Goal: Information Seeking & Learning: Learn about a topic

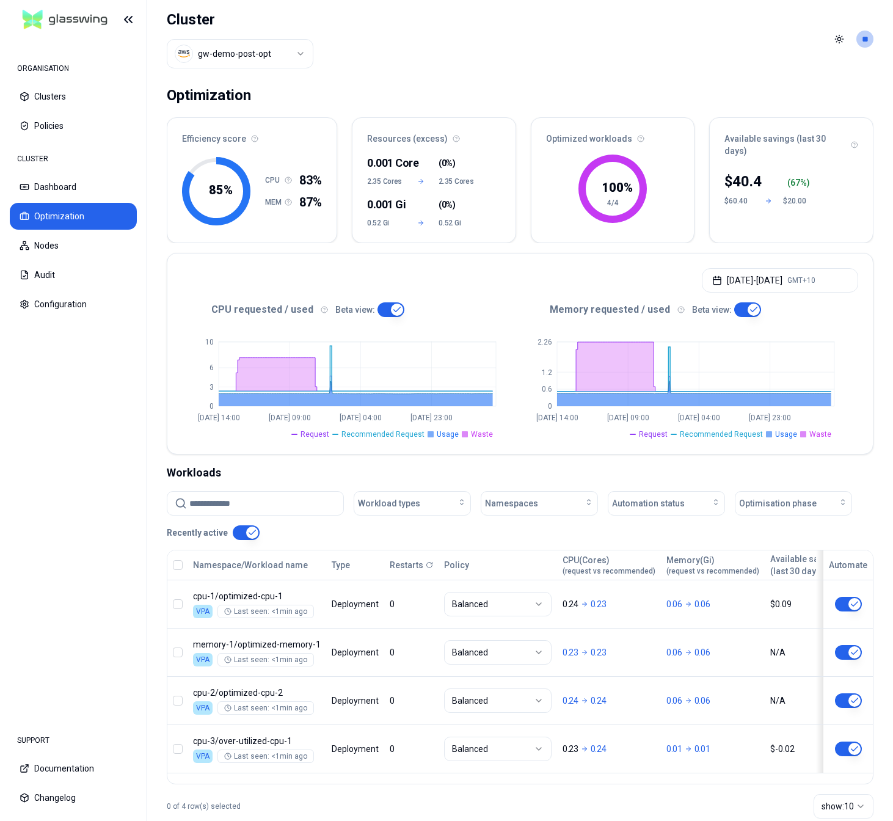
click at [855, 37] on div "Toggle theme **" at bounding box center [852, 39] width 44 height 20
click at [861, 42] on html "ORGANISATION Clusters Policies CLUSTER Dashboard Optimization Nodes Audit Confi…" at bounding box center [446, 410] width 893 height 821
click at [788, 118] on div "Logout" at bounding box center [805, 127] width 131 height 20
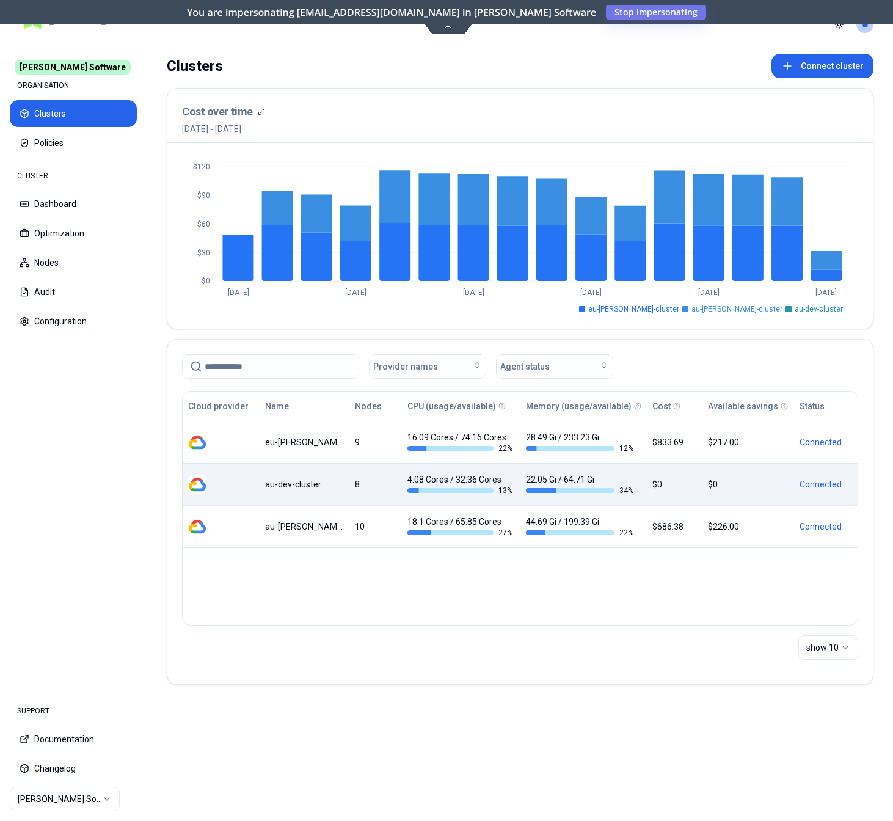
click at [309, 489] on div "au-dev-cluster" at bounding box center [304, 484] width 78 height 12
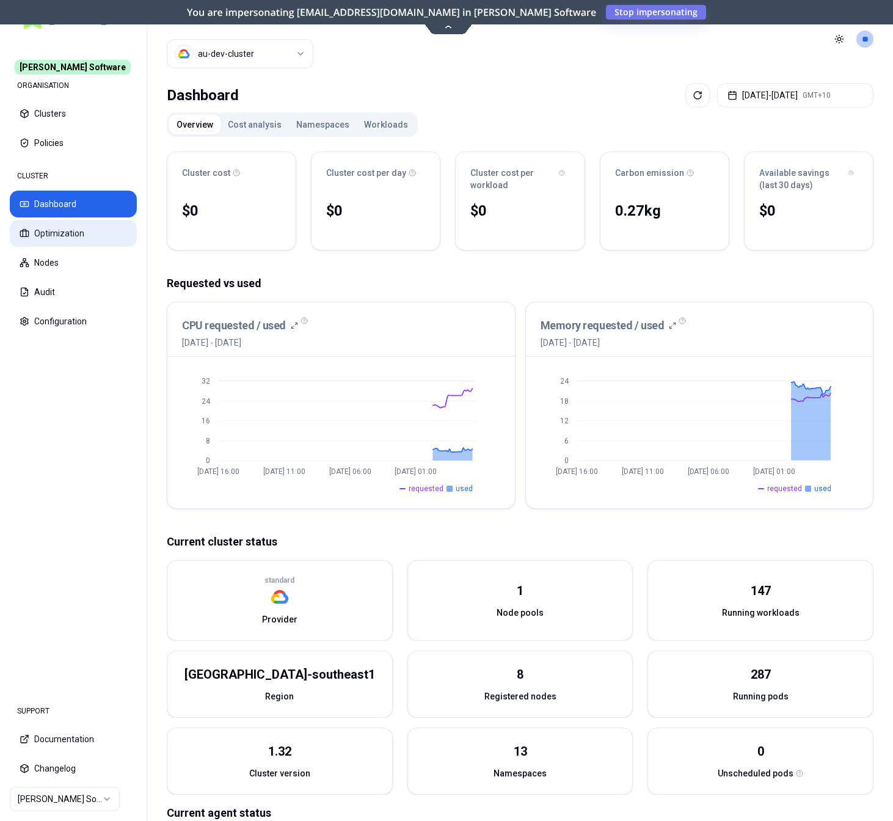
click at [73, 240] on button "Optimization" at bounding box center [73, 233] width 127 height 27
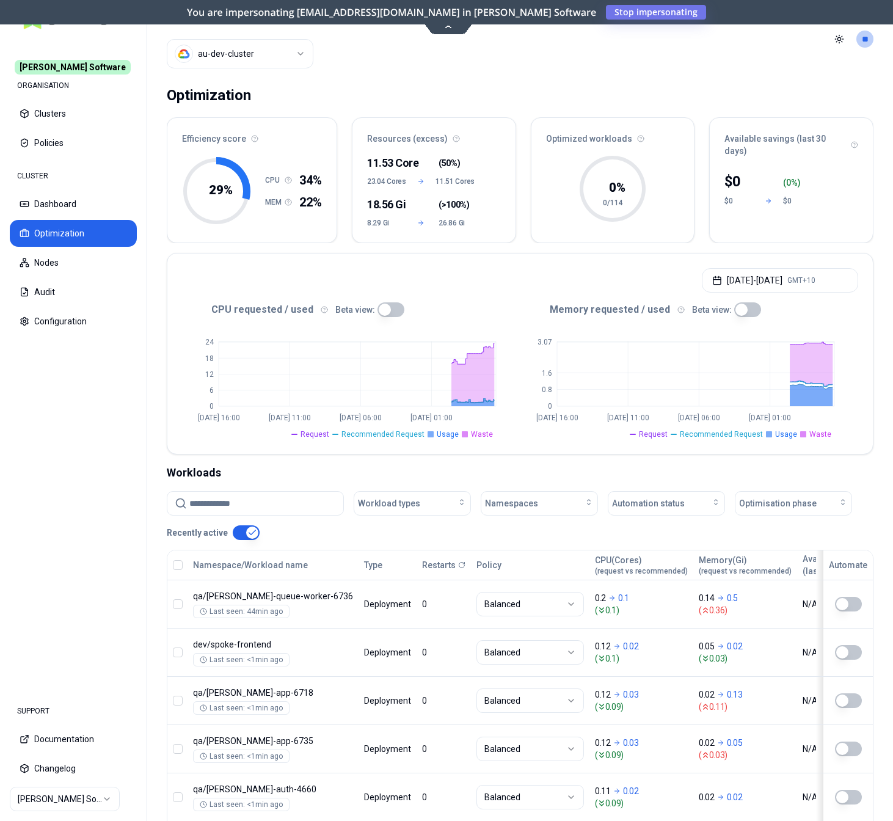
click at [387, 310] on button "button" at bounding box center [391, 309] width 27 height 15
click at [744, 309] on button "button" at bounding box center [747, 309] width 27 height 15
click at [67, 251] on button "Nodes" at bounding box center [73, 262] width 127 height 27
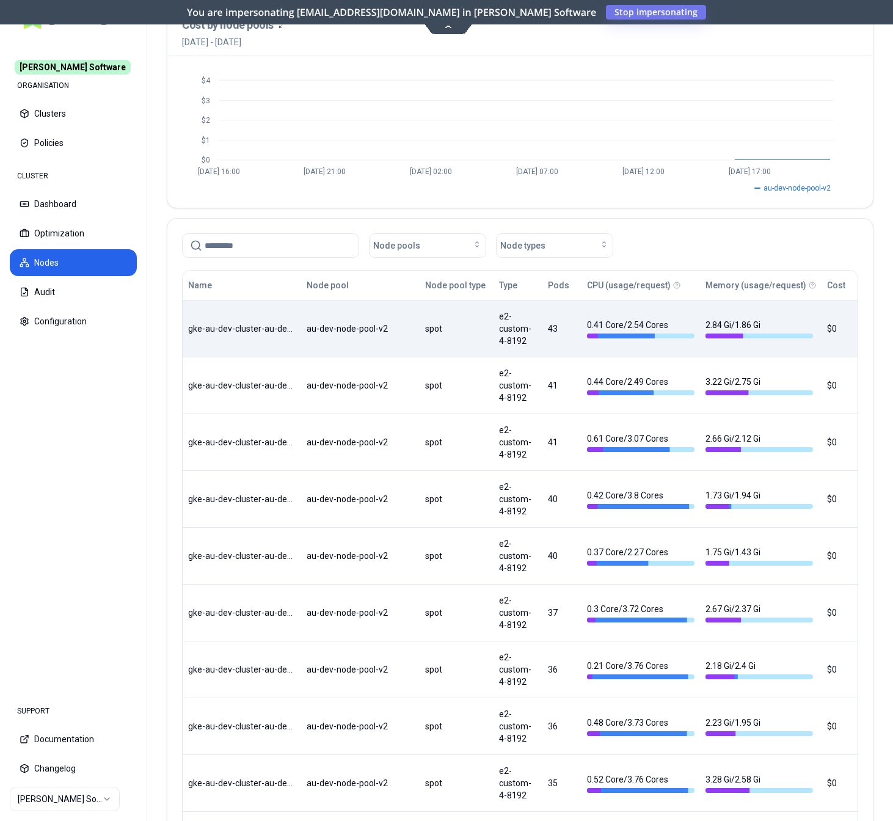
scroll to position [121, 0]
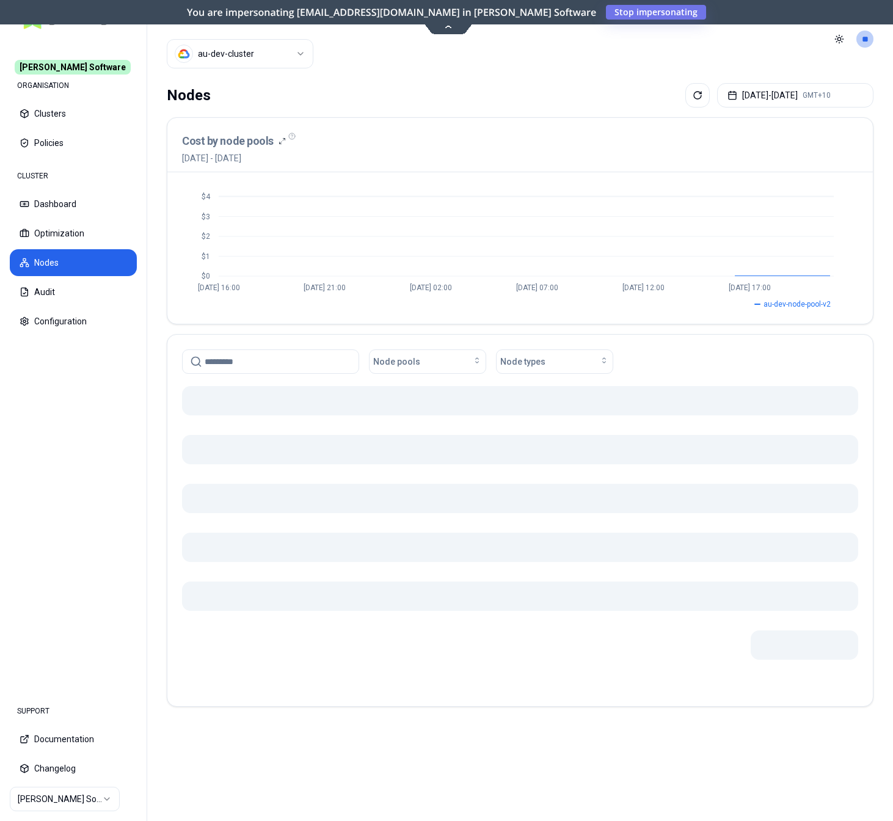
scroll to position [0, 0]
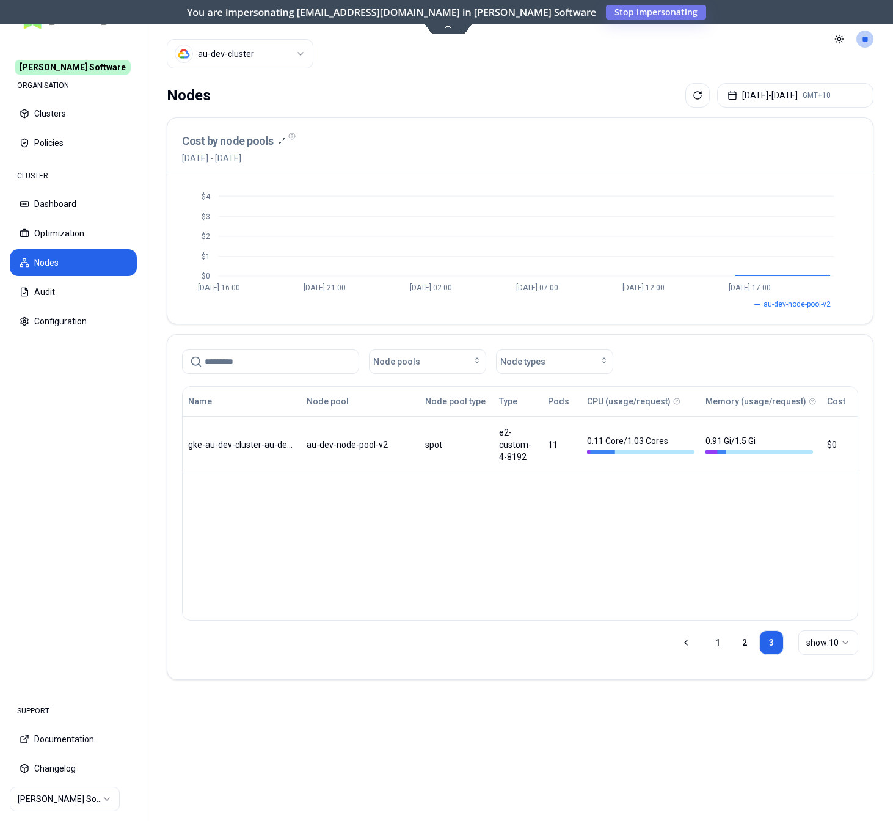
click at [683, 645] on icon at bounding box center [686, 643] width 10 height 10
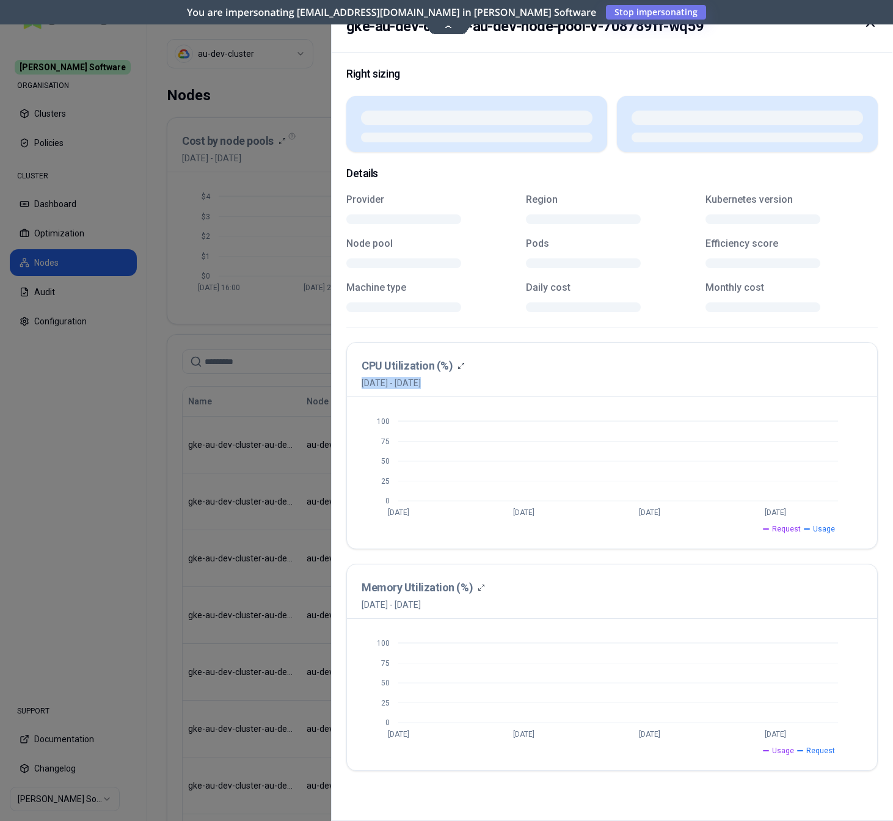
drag, startPoint x: 556, startPoint y: 446, endPoint x: 533, endPoint y: 442, distance: 22.9
click at [533, 442] on div "Name Node pool Node pool type Type Pods CPU (usage/request) Memory (usage/reque…" at bounding box center [520, 686] width 675 height 598
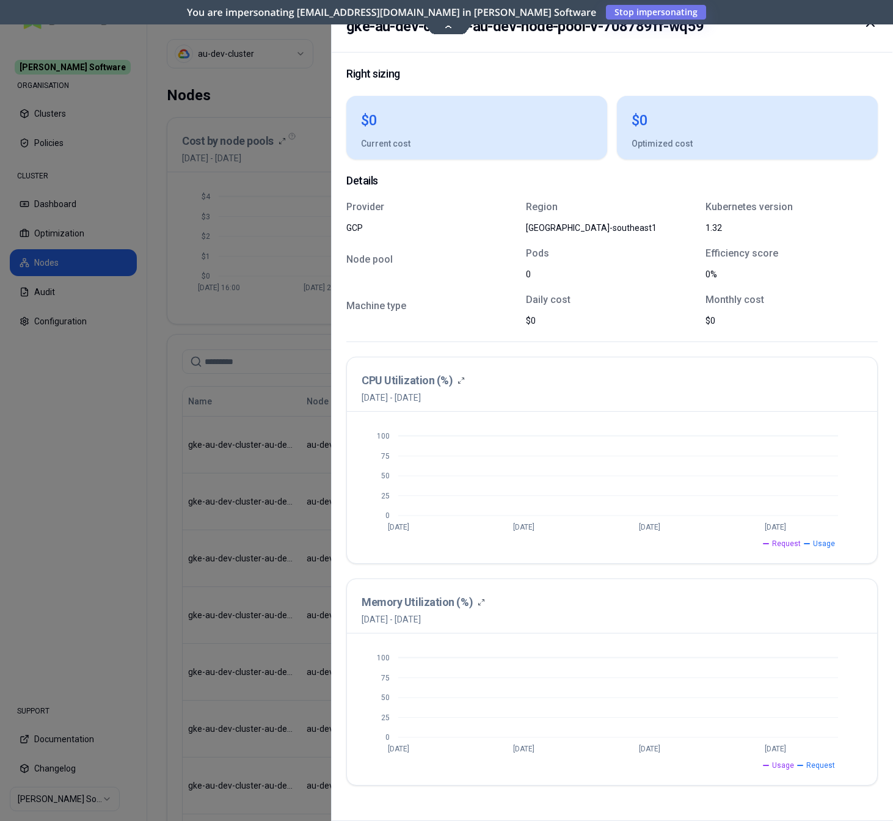
click at [455, 25] on h2 "gke-au-dev-cluster-au-dev-node-pool-v-708789ff-wq59" at bounding box center [524, 26] width 357 height 22
click at [307, 208] on div at bounding box center [446, 410] width 893 height 821
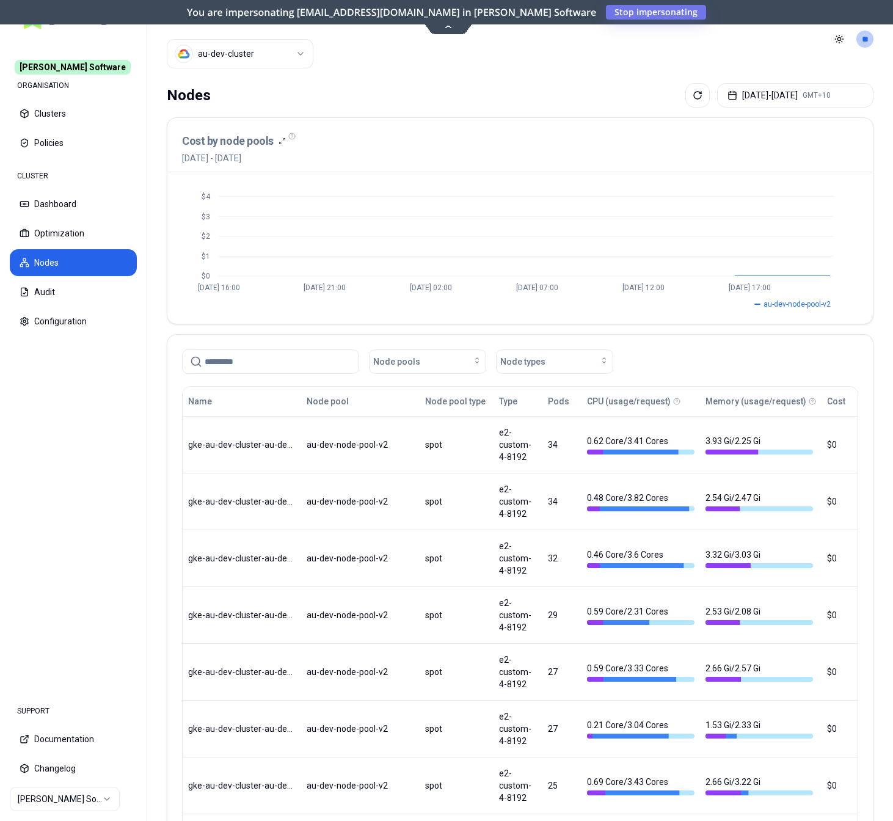
click at [447, 26] on icon at bounding box center [449, 25] width 16 height 9
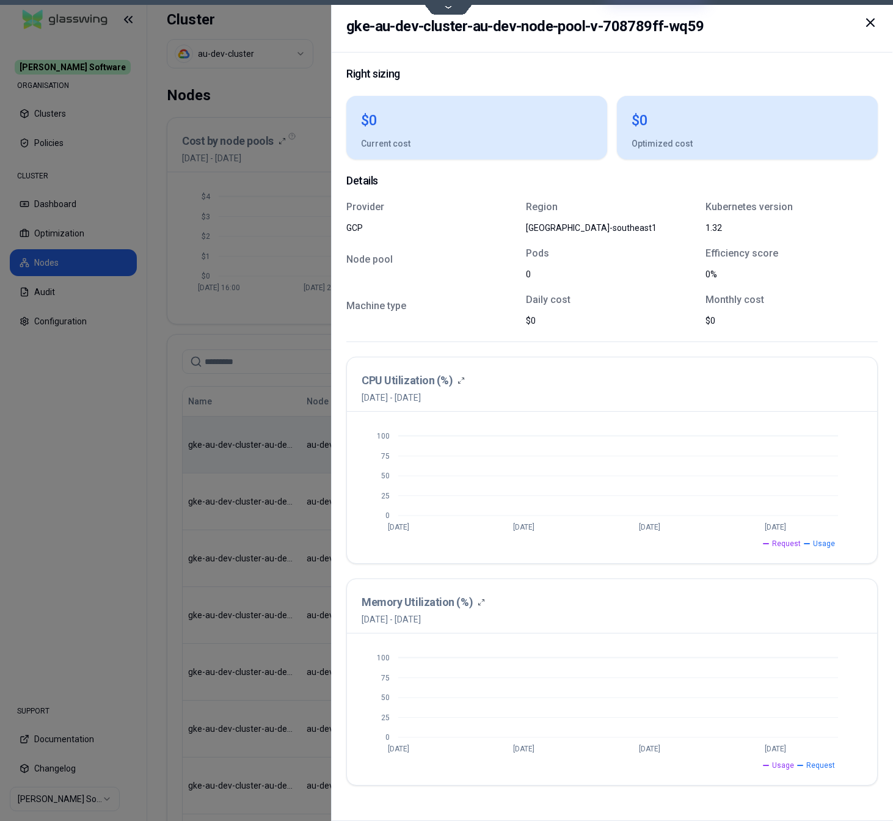
click at [80, 548] on div at bounding box center [446, 410] width 893 height 821
drag, startPoint x: 495, startPoint y: 435, endPoint x: 527, endPoint y: 458, distance: 39.4
click at [527, 458] on div "Name Node pool Node pool type Type Pods CPU (usage/request) Memory (usage/reque…" at bounding box center [520, 686] width 675 height 598
click at [758, 26] on icon at bounding box center [870, 22] width 15 height 15
click at [247, 365] on div at bounding box center [446, 410] width 893 height 821
